Goal: Complete application form: Complete application form

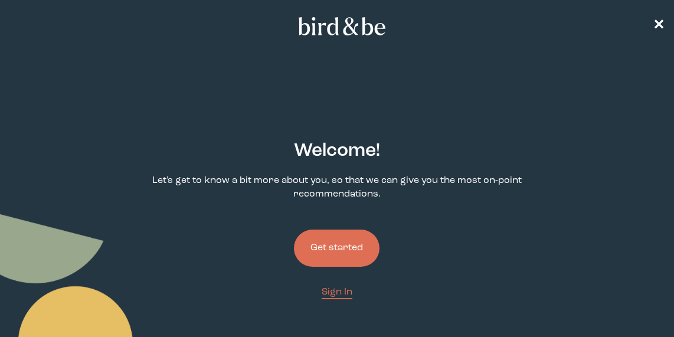
click at [322, 247] on button "Get started" at bounding box center [337, 248] width 86 height 37
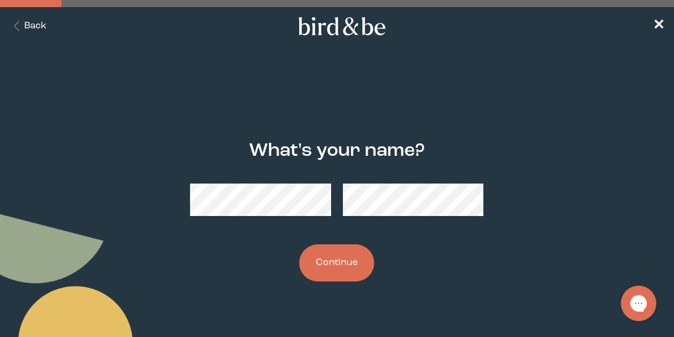
click at [334, 262] on button "Continue" at bounding box center [336, 262] width 75 height 37
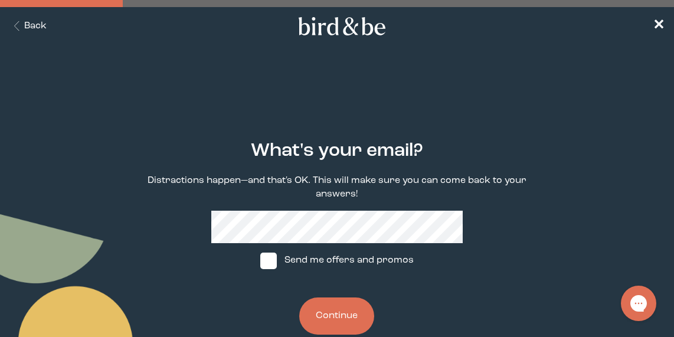
click at [332, 314] on button "Continue" at bounding box center [336, 315] width 75 height 37
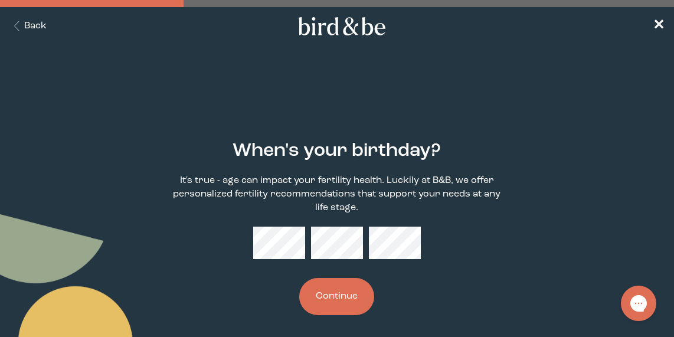
click at [343, 289] on button "Continue" at bounding box center [336, 296] width 75 height 37
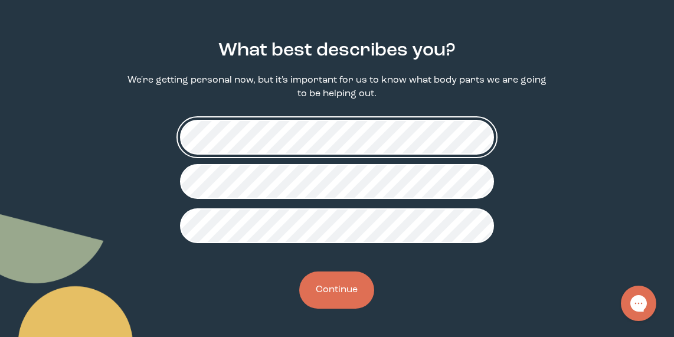
scroll to position [100, 0]
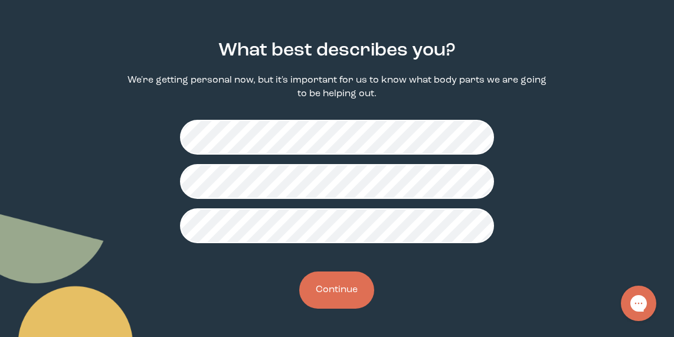
click at [325, 296] on button "Continue" at bounding box center [336, 289] width 75 height 37
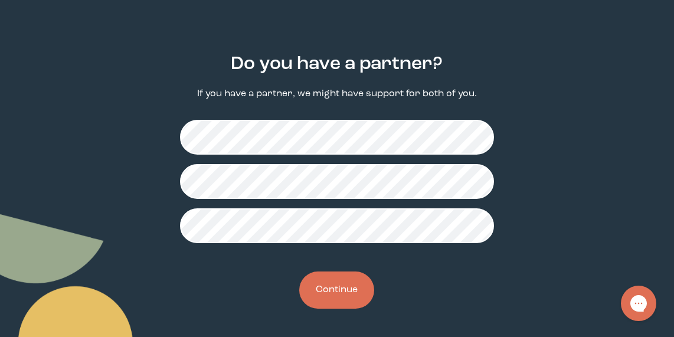
scroll to position [87, 0]
click at [338, 285] on button "Continue" at bounding box center [336, 289] width 75 height 37
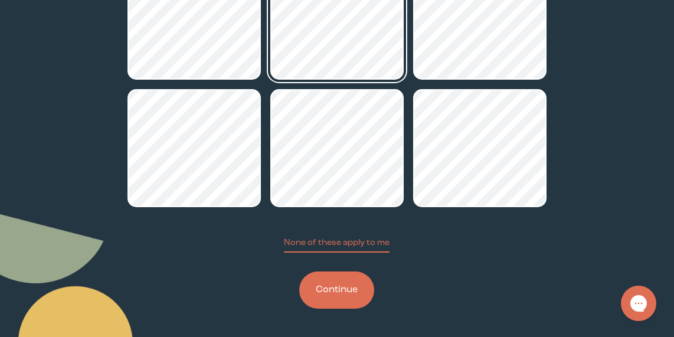
scroll to position [235, 0]
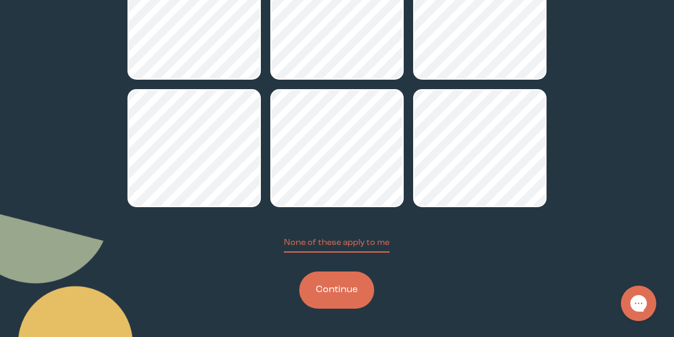
click at [340, 291] on button "Continue" at bounding box center [336, 289] width 75 height 37
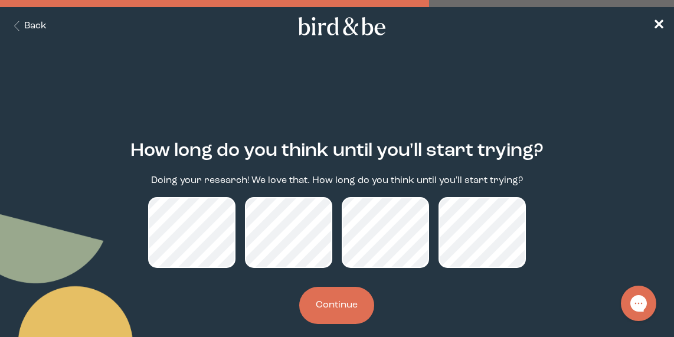
click at [32, 25] on button "Back" at bounding box center [27, 26] width 37 height 14
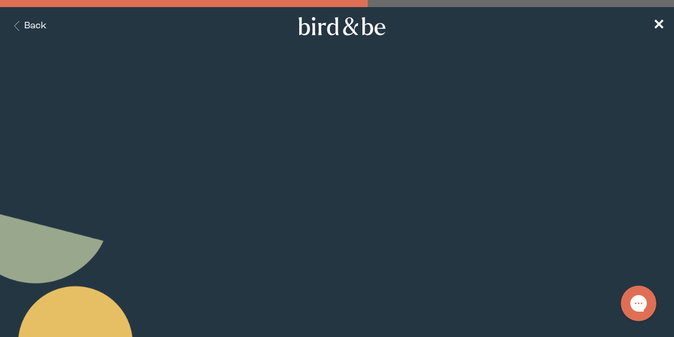
scroll to position [235, 0]
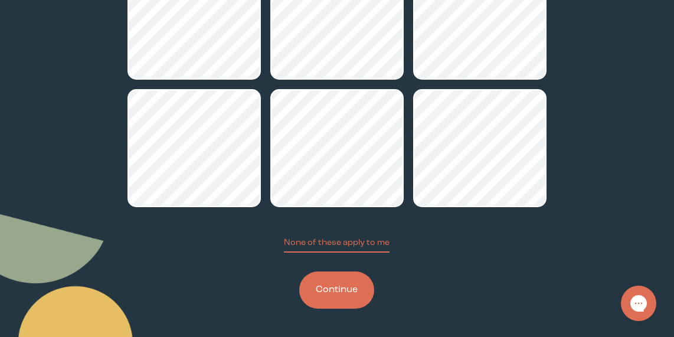
click at [336, 284] on button "Continue" at bounding box center [336, 289] width 75 height 37
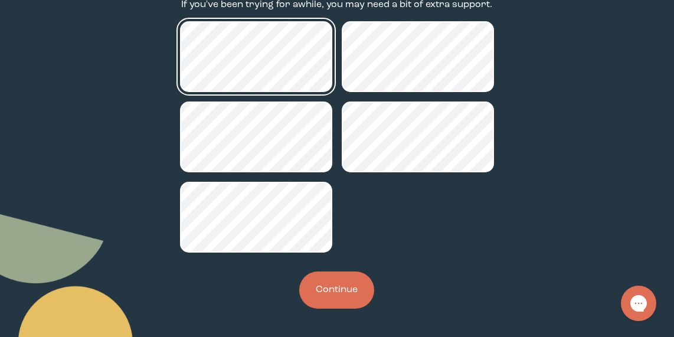
scroll to position [176, 0]
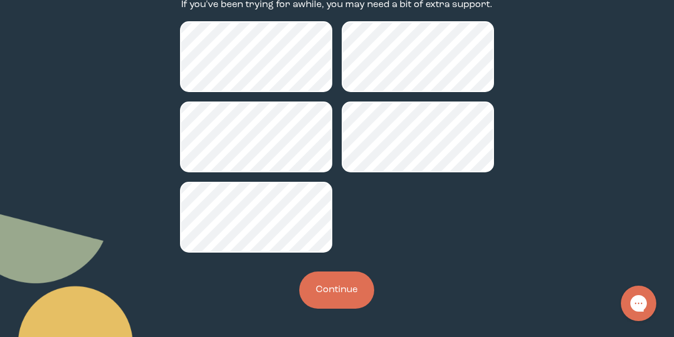
click at [344, 284] on button "Continue" at bounding box center [336, 289] width 75 height 37
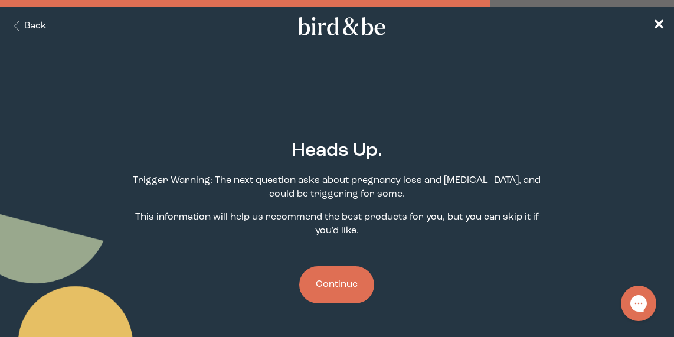
click at [344, 284] on button "Continue" at bounding box center [336, 284] width 75 height 37
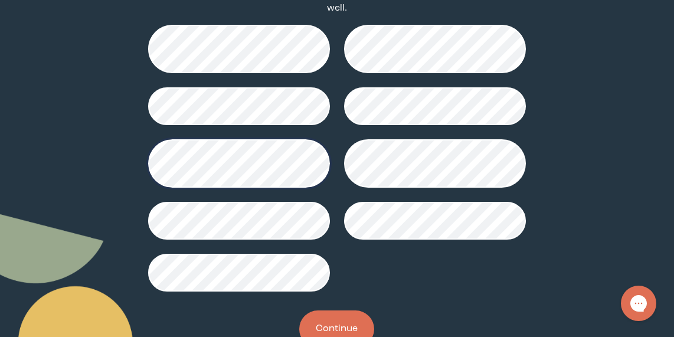
scroll to position [241, 0]
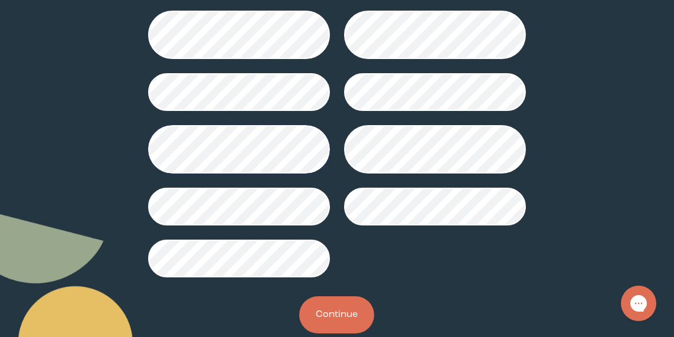
click at [322, 309] on button "Continue" at bounding box center [336, 314] width 75 height 37
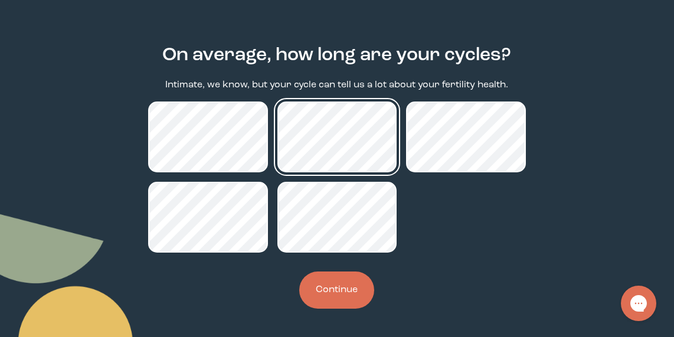
scroll to position [96, 0]
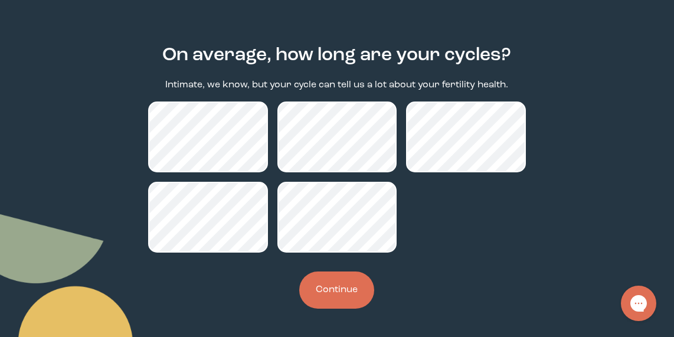
click at [326, 285] on button "Continue" at bounding box center [336, 289] width 75 height 37
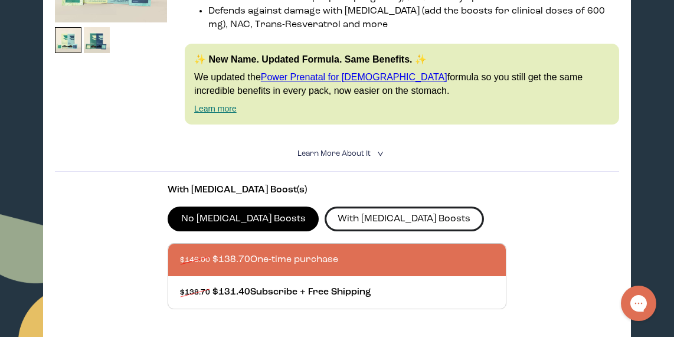
scroll to position [310, 0]
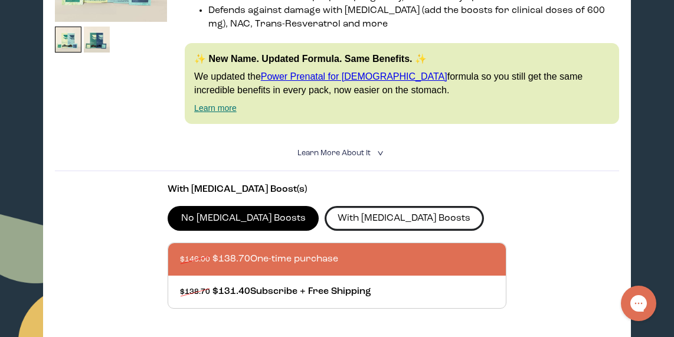
click at [359, 218] on label "With [MEDICAL_DATA] Boosts" at bounding box center [404, 218] width 159 height 25
click at [0, 0] on input "With [MEDICAL_DATA] Boosts" at bounding box center [0, 0] width 0 height 0
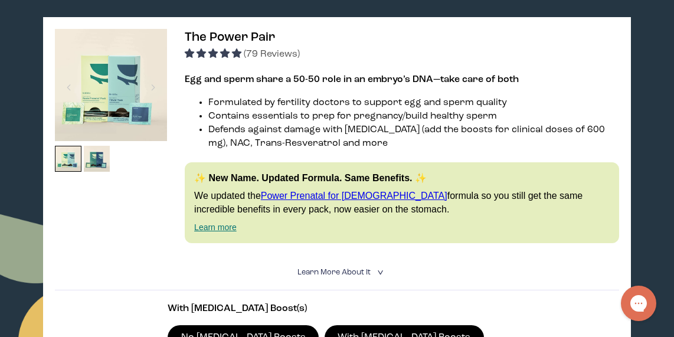
scroll to position [188, 0]
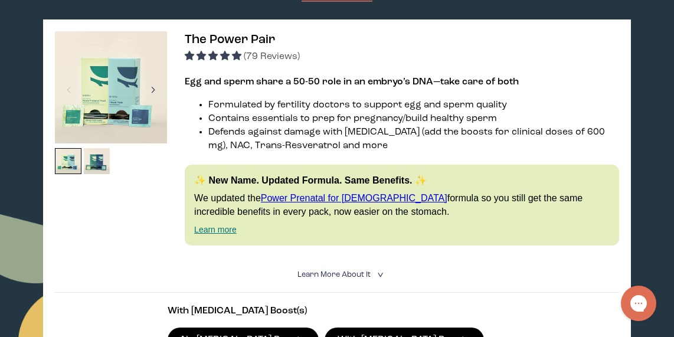
click at [155, 89] on div at bounding box center [153, 90] width 16 height 26
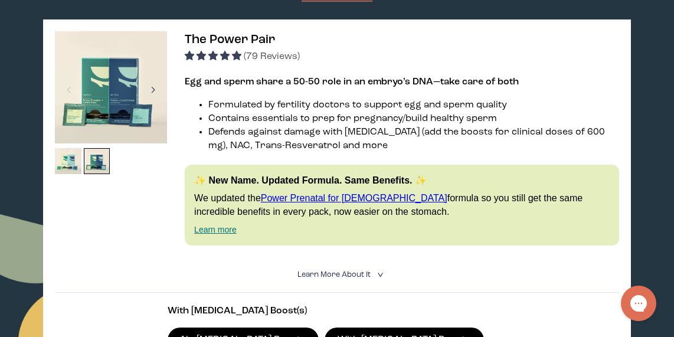
click at [156, 90] on div at bounding box center [153, 90] width 16 height 26
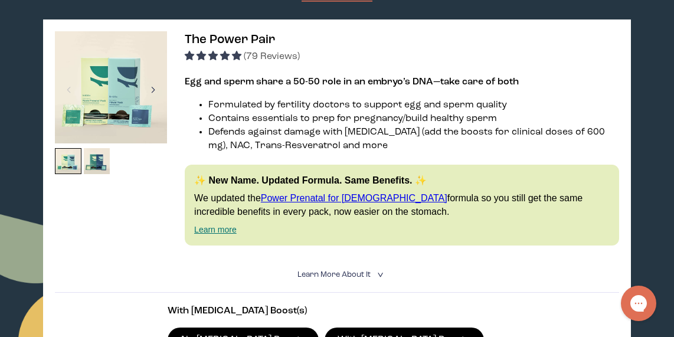
click at [156, 90] on div at bounding box center [153, 90] width 16 height 26
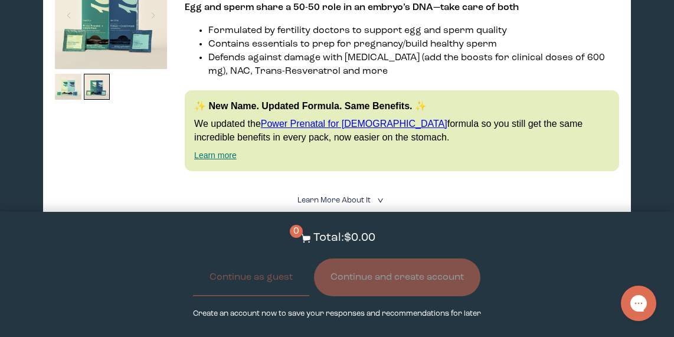
scroll to position [356, 0]
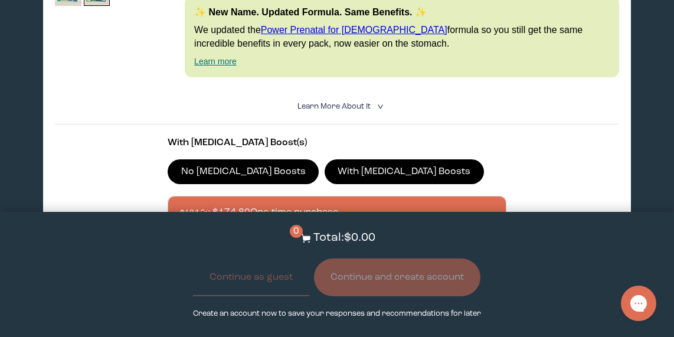
click at [325, 103] on span "Learn More About it" at bounding box center [333, 107] width 73 height 8
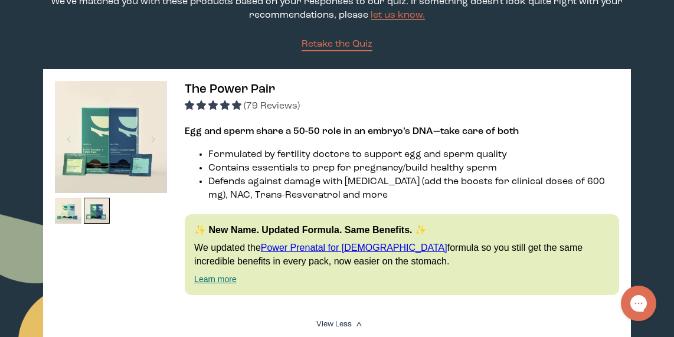
scroll to position [173, 0]
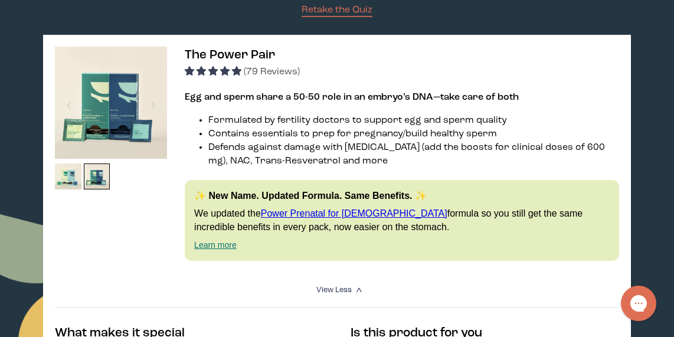
click at [286, 211] on link "Power Prenatal for [DEMOGRAPHIC_DATA]" at bounding box center [354, 213] width 186 height 10
